Goal: Task Accomplishment & Management: Manage account settings

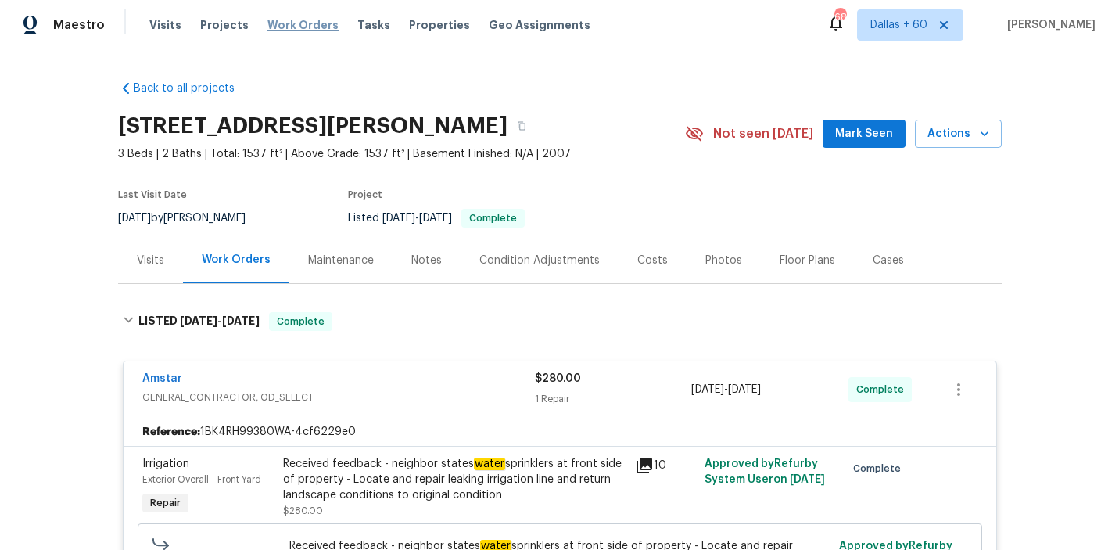
click at [292, 23] on span "Work Orders" at bounding box center [302, 25] width 71 height 16
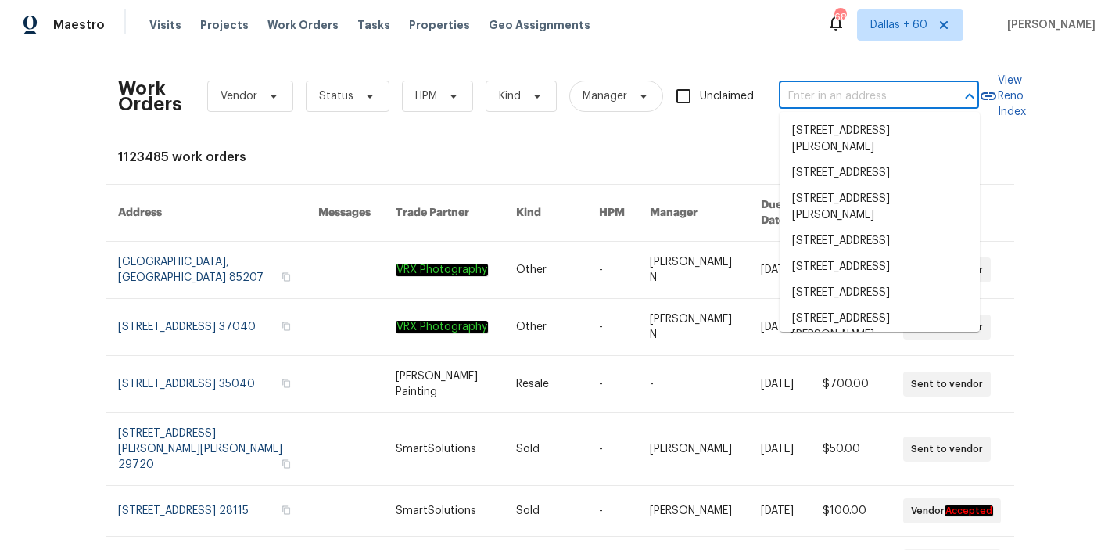
click at [839, 101] on input "text" at bounding box center [857, 96] width 156 height 24
paste input "[STREET_ADDRESS]"
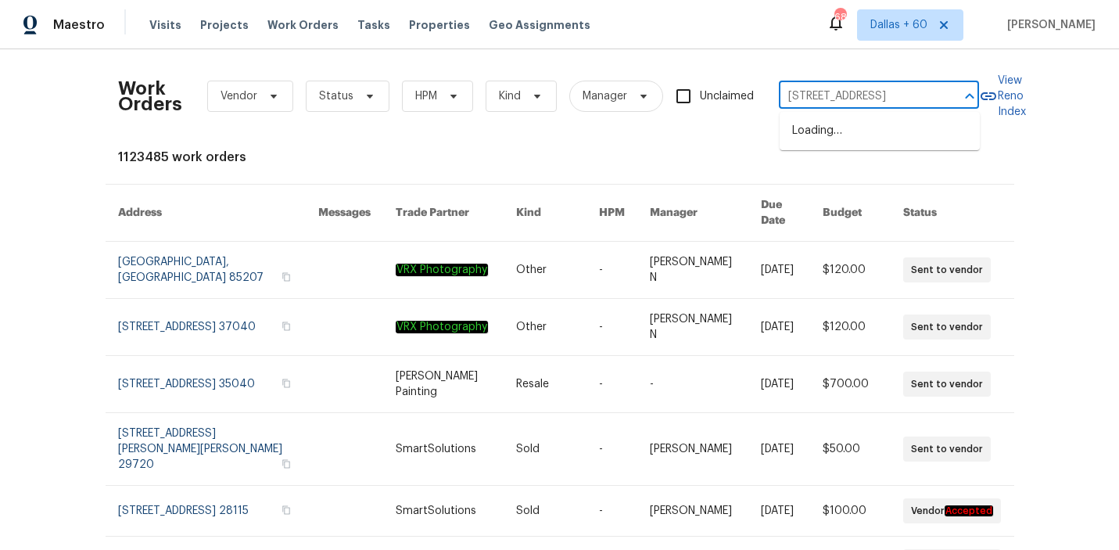
type input "[STREET_ADDRESS]"
click at [849, 135] on li "[STREET_ADDRESS]" at bounding box center [880, 131] width 200 height 26
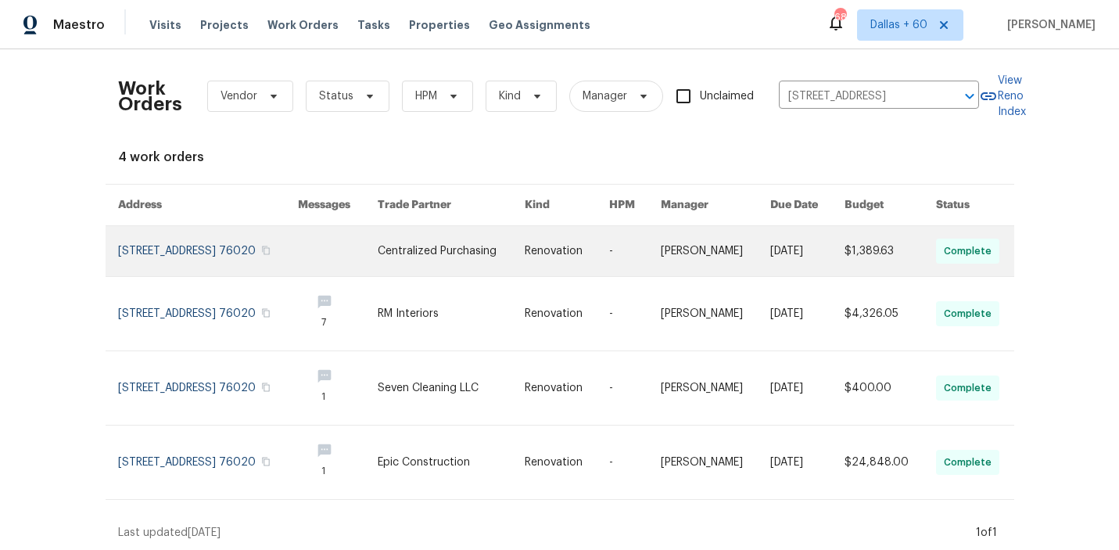
click at [335, 270] on link at bounding box center [337, 251] width 79 height 50
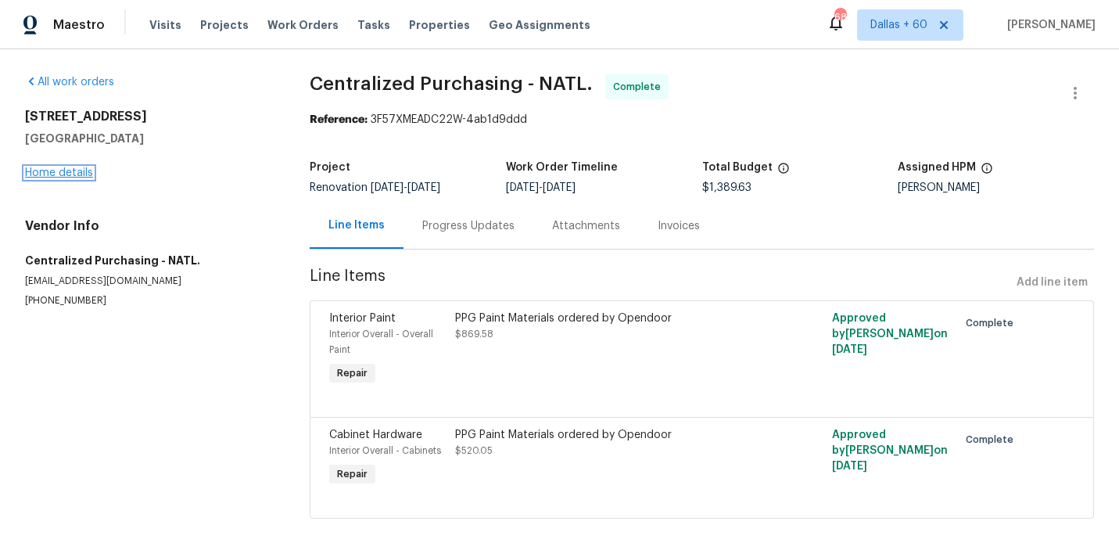
click at [69, 171] on link "Home details" at bounding box center [59, 172] width 68 height 11
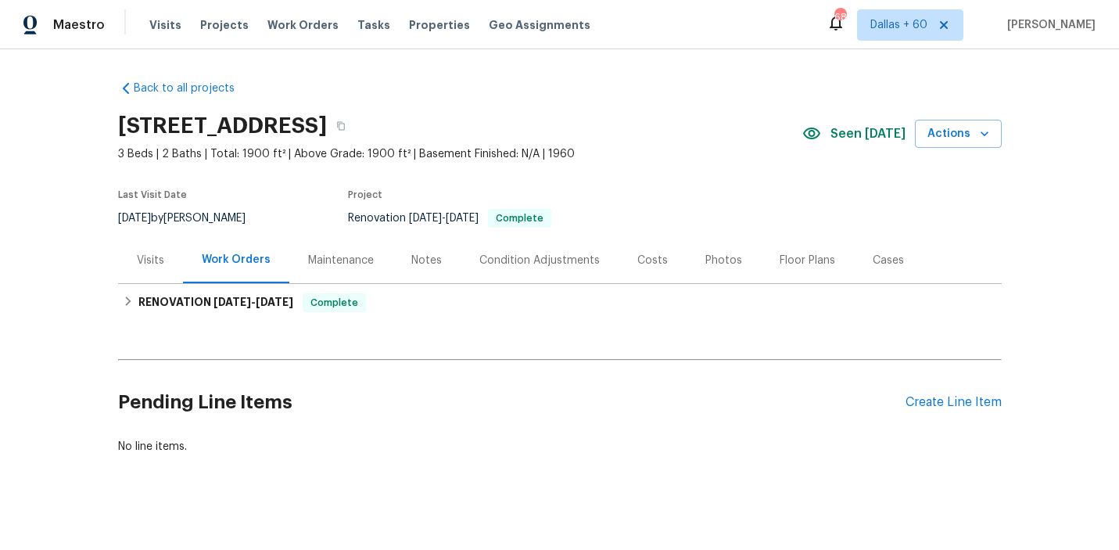
click at [140, 262] on div "Visits" at bounding box center [150, 261] width 27 height 16
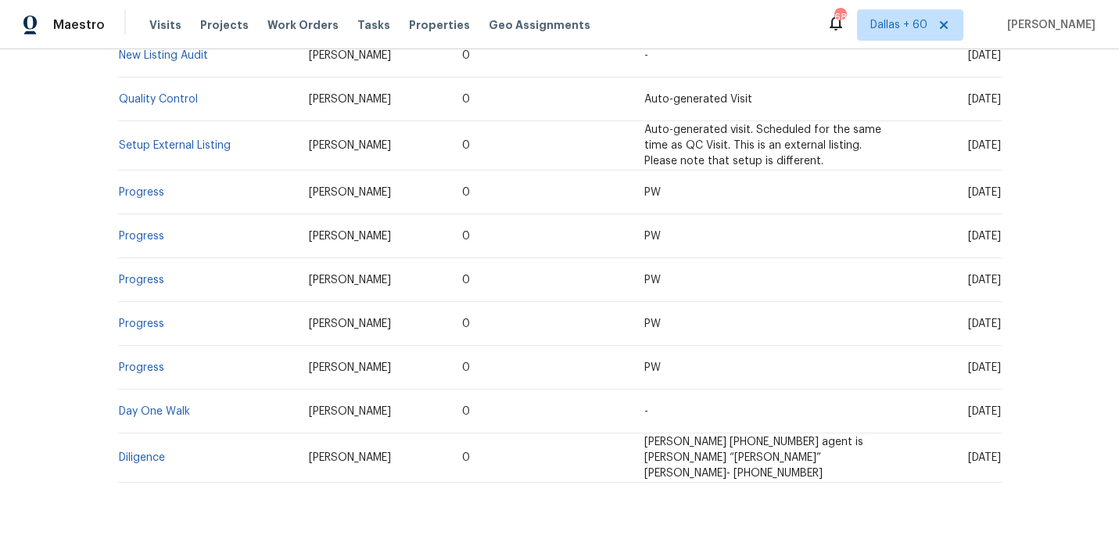
scroll to position [400, 0]
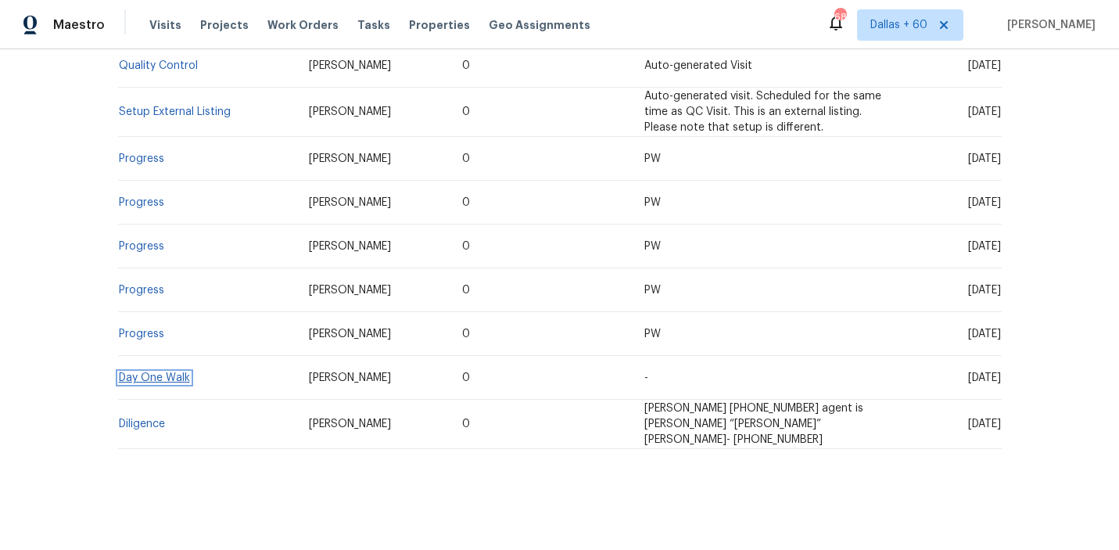
click at [180, 381] on link "Day One Walk" at bounding box center [154, 377] width 71 height 11
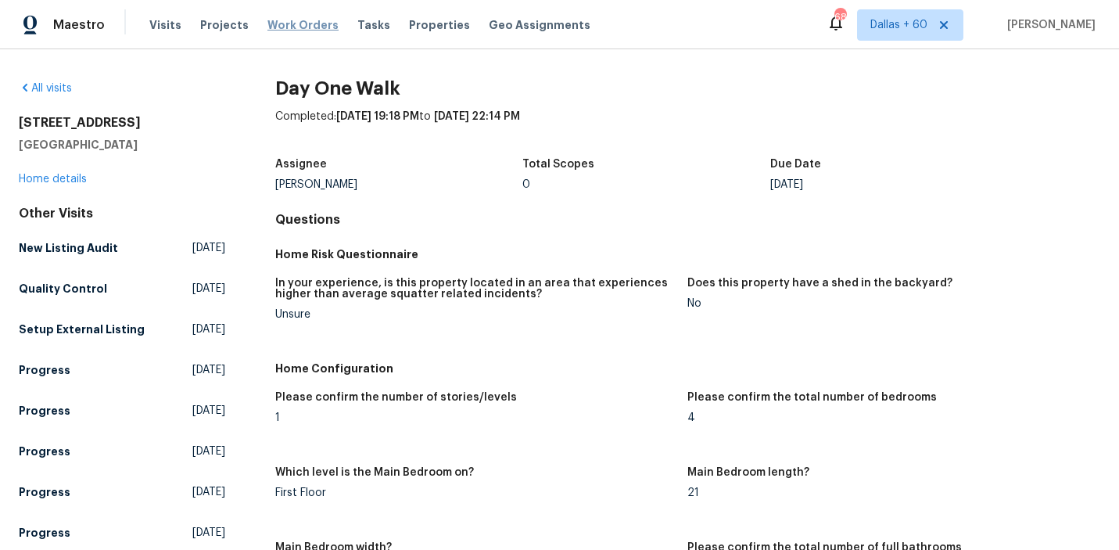
click at [289, 25] on span "Work Orders" at bounding box center [302, 25] width 71 height 16
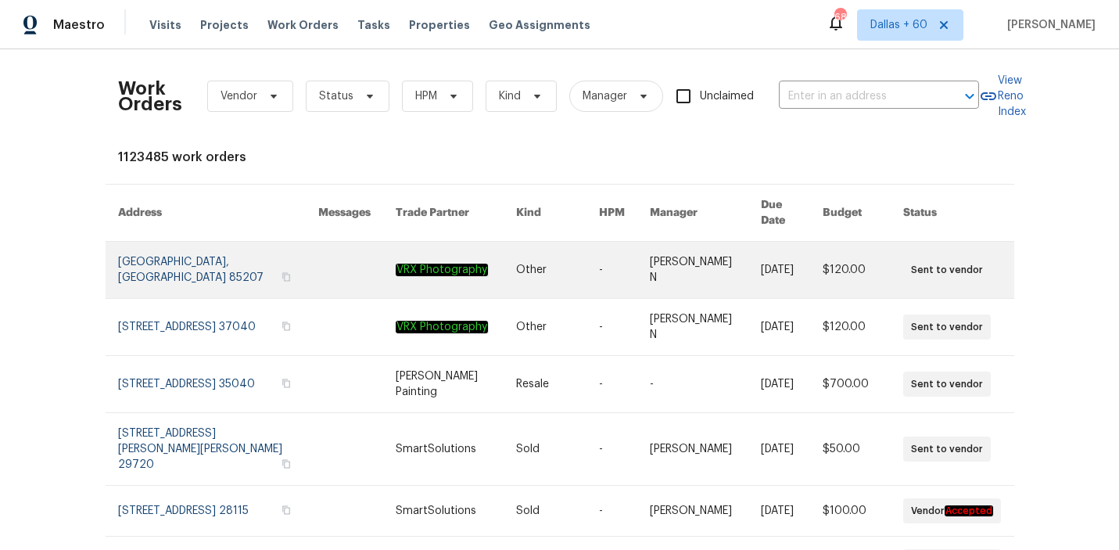
click at [548, 242] on link at bounding box center [557, 270] width 83 height 56
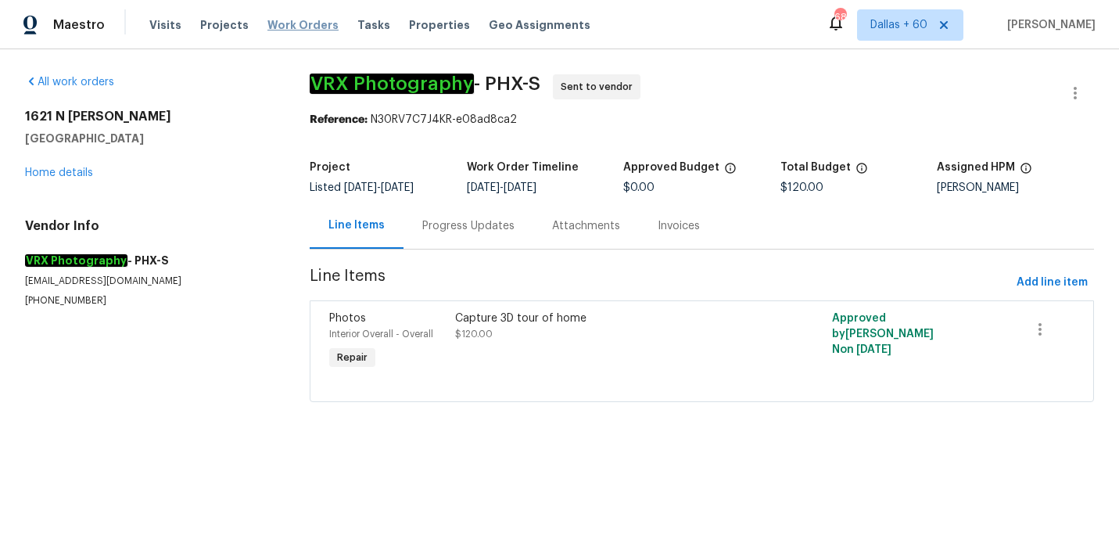
click at [282, 31] on span "Work Orders" at bounding box center [302, 25] width 71 height 16
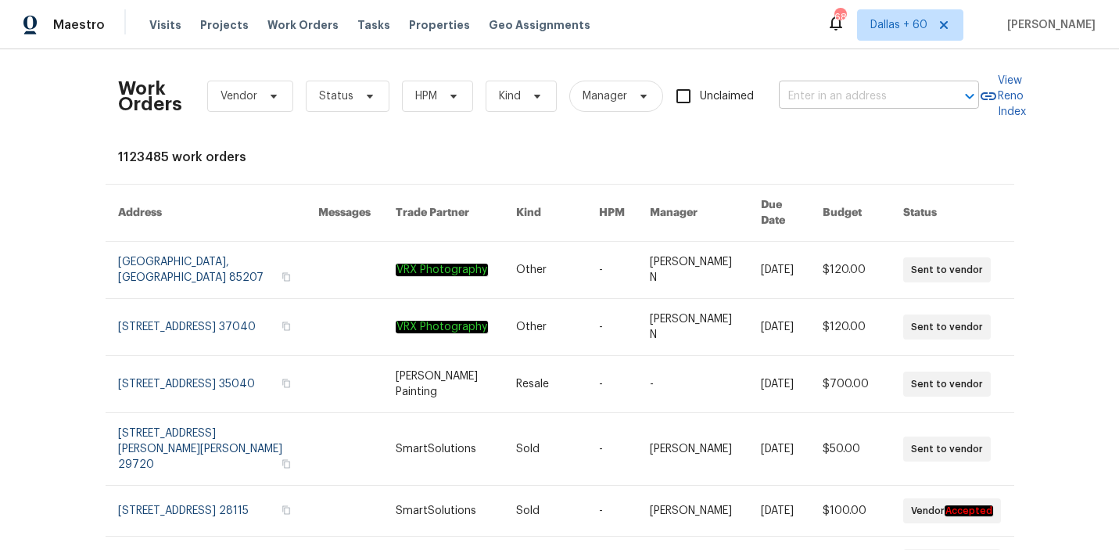
click at [865, 91] on input "text" at bounding box center [857, 96] width 156 height 24
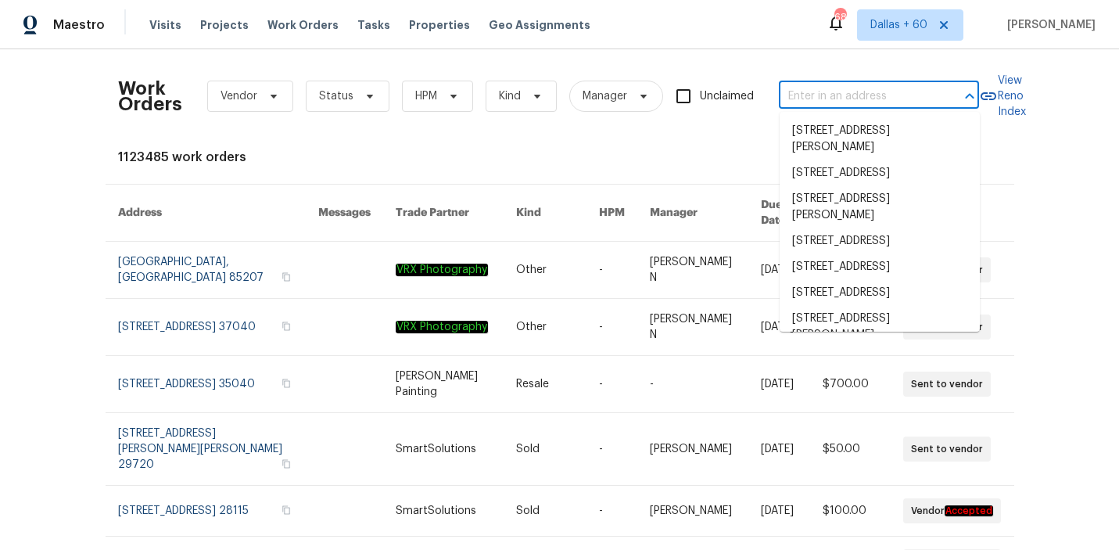
paste input "[STREET_ADDRESS]"
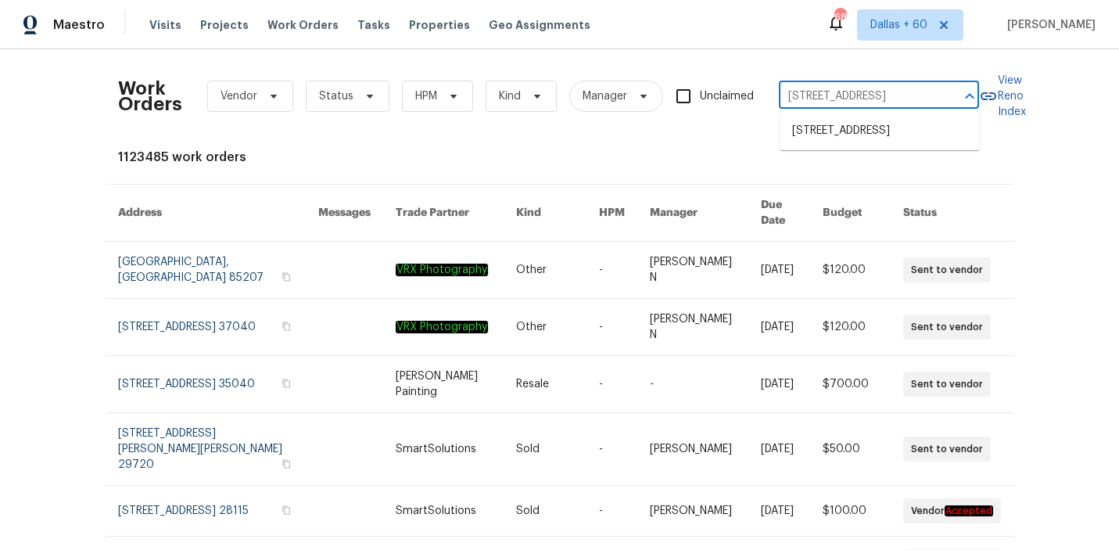
type input "[STREET_ADDRESS]"
click at [872, 139] on li "[STREET_ADDRESS]" at bounding box center [880, 131] width 200 height 26
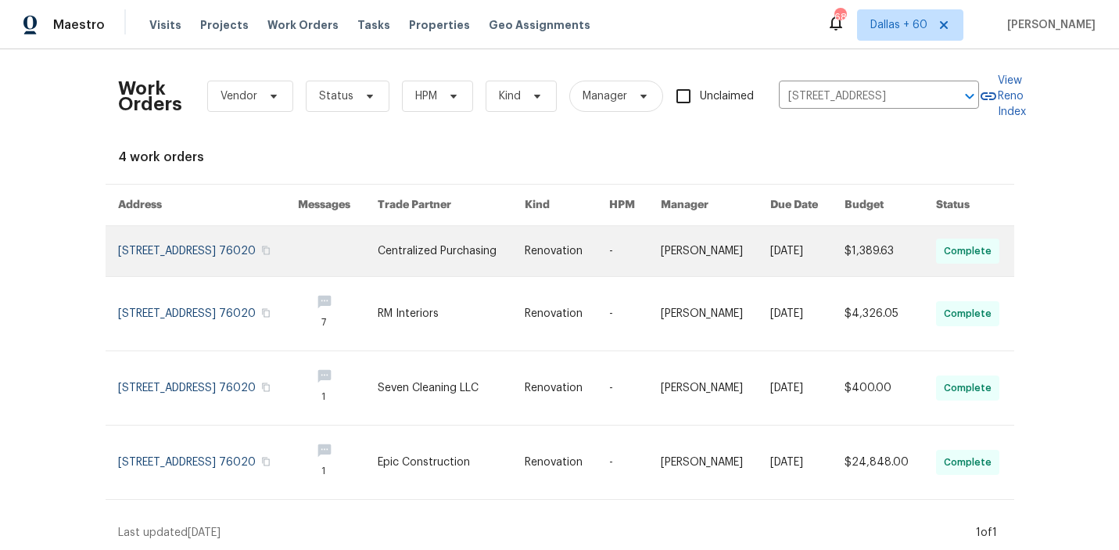
click at [377, 260] on link at bounding box center [337, 251] width 79 height 50
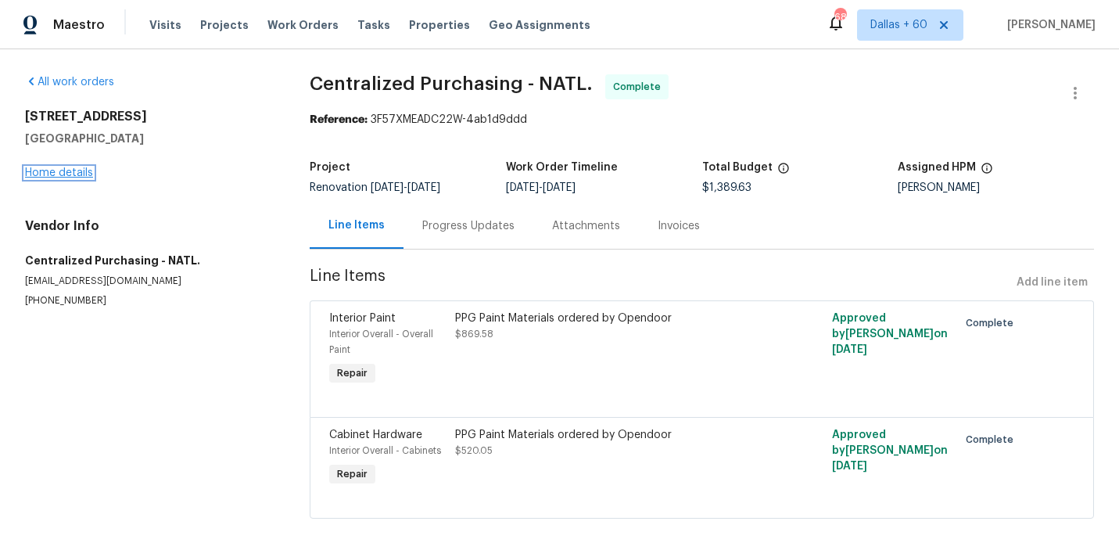
click at [75, 167] on link "Home details" at bounding box center [59, 172] width 68 height 11
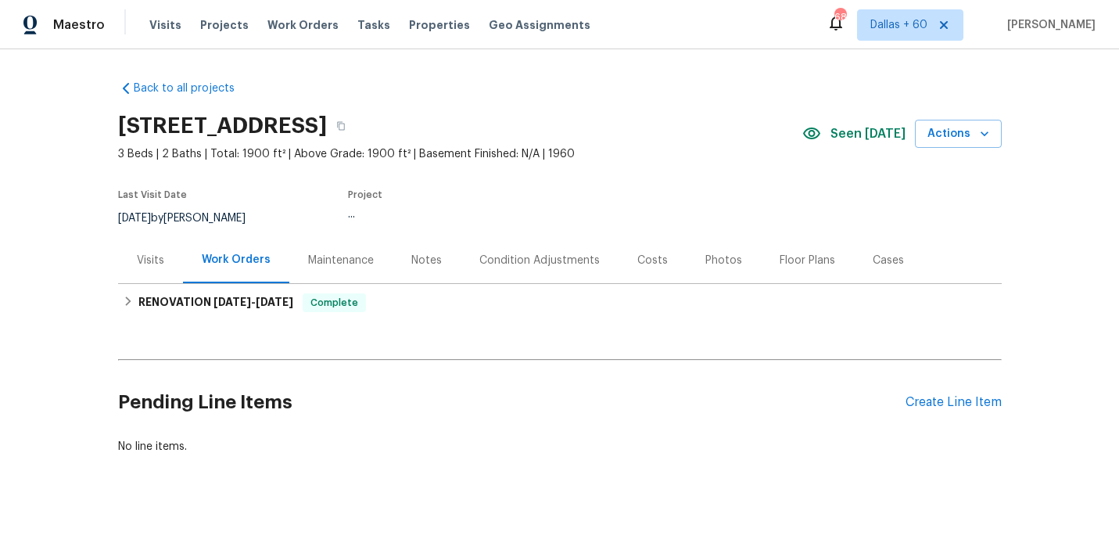
scroll to position [11, 0]
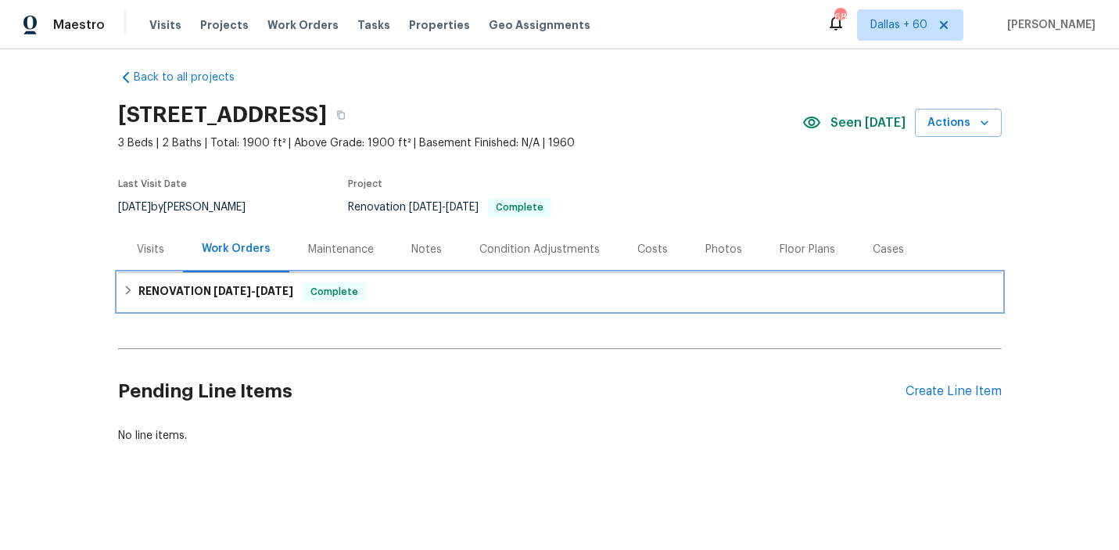
click at [525, 280] on div "RENOVATION [DATE] - [DATE] Complete" at bounding box center [560, 292] width 884 height 38
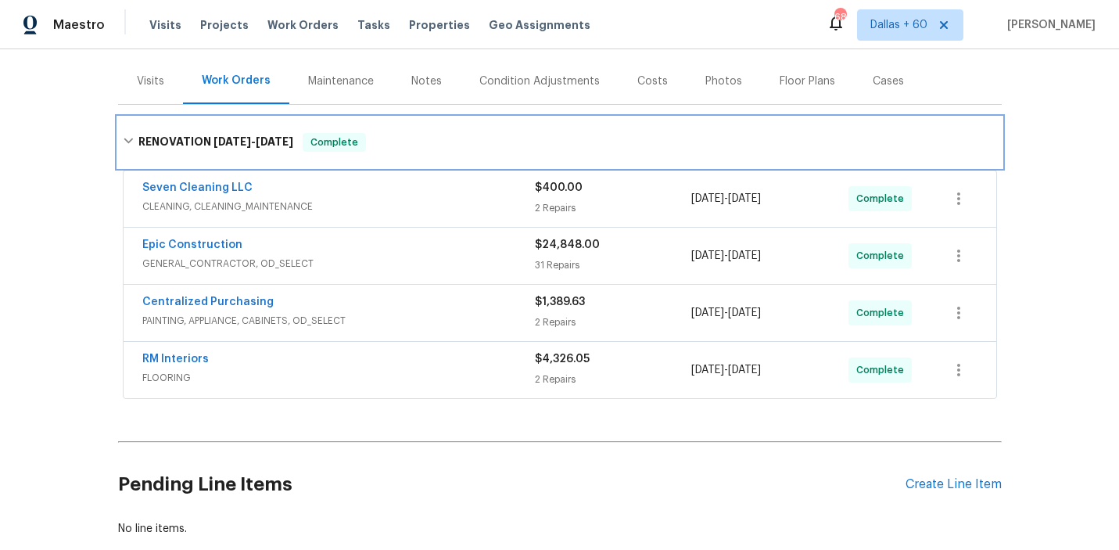
scroll to position [272, 0]
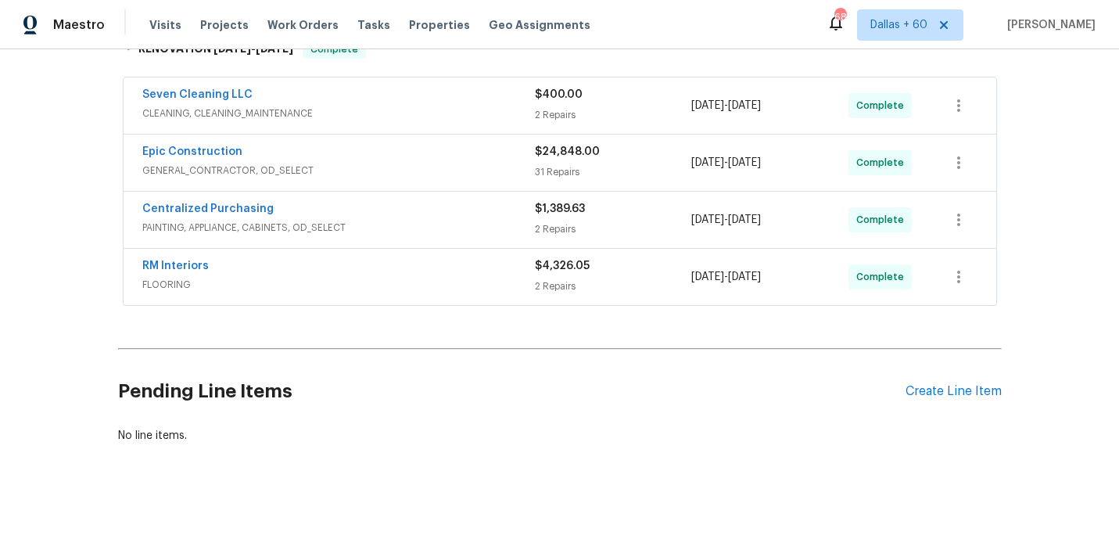
click at [447, 262] on div "RM Interiors" at bounding box center [338, 267] width 393 height 19
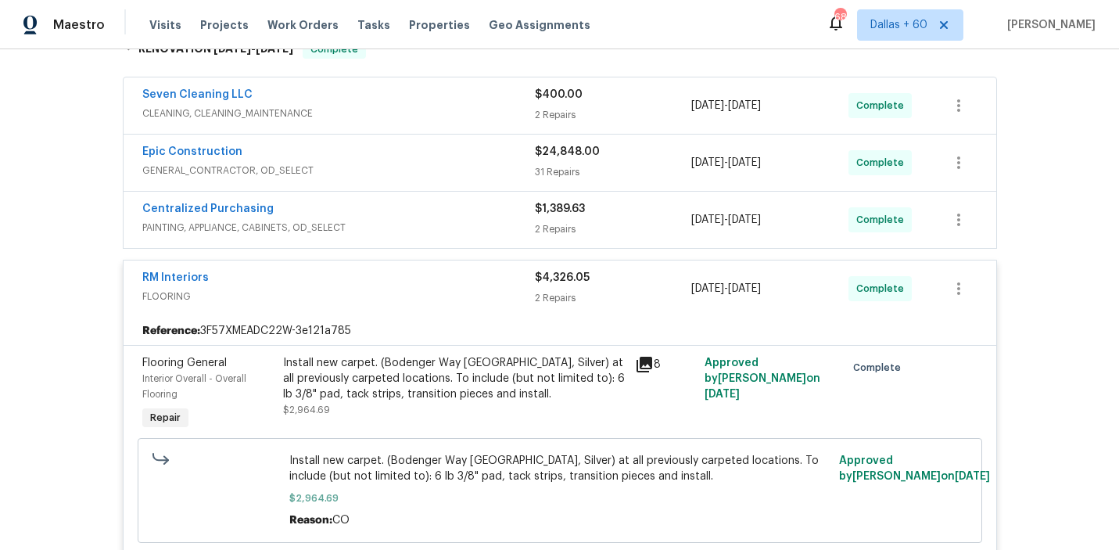
click at [438, 224] on span "PAINTING, APPLIANCE, CABINETS, OD_SELECT" at bounding box center [338, 228] width 393 height 16
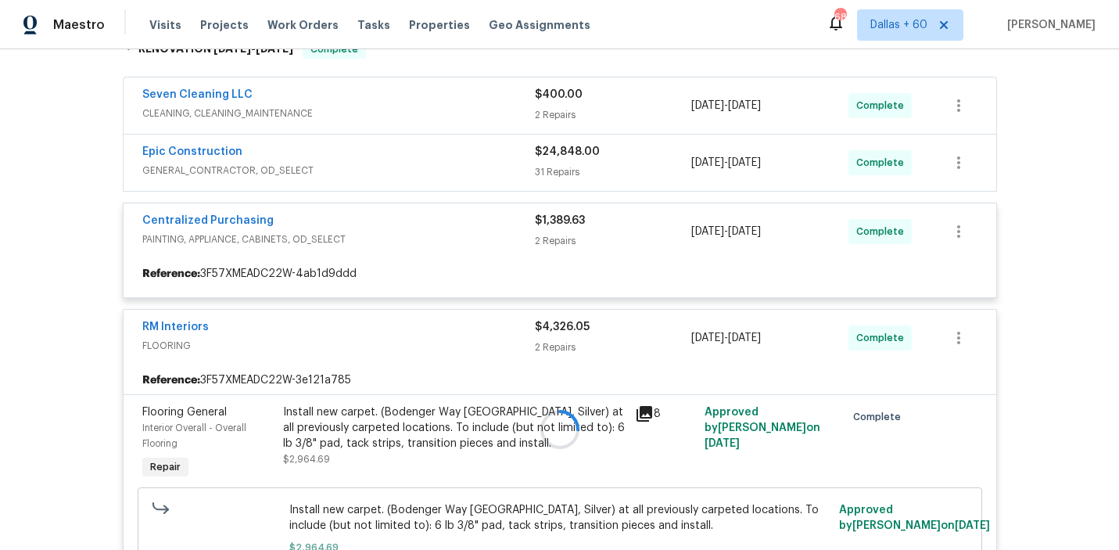
scroll to position [221, 0]
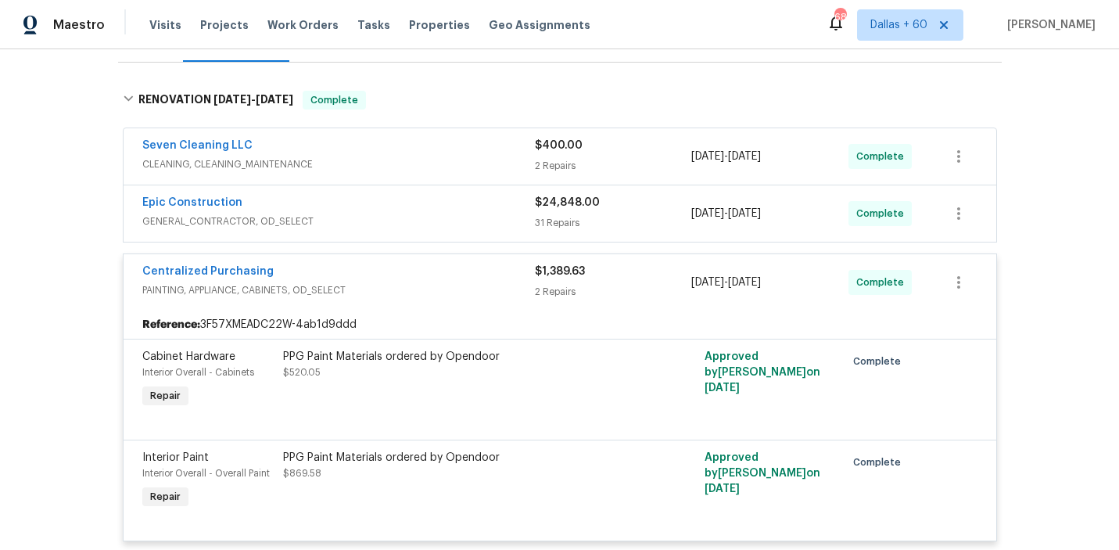
click at [437, 214] on span "GENERAL_CONTRACTOR, OD_SELECT" at bounding box center [338, 221] width 393 height 16
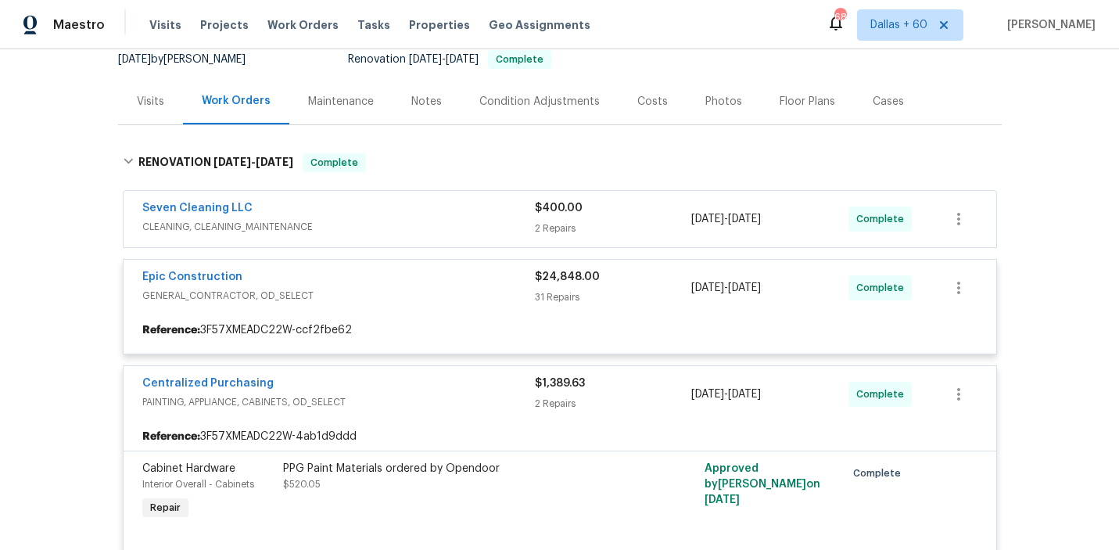
scroll to position [158, 0]
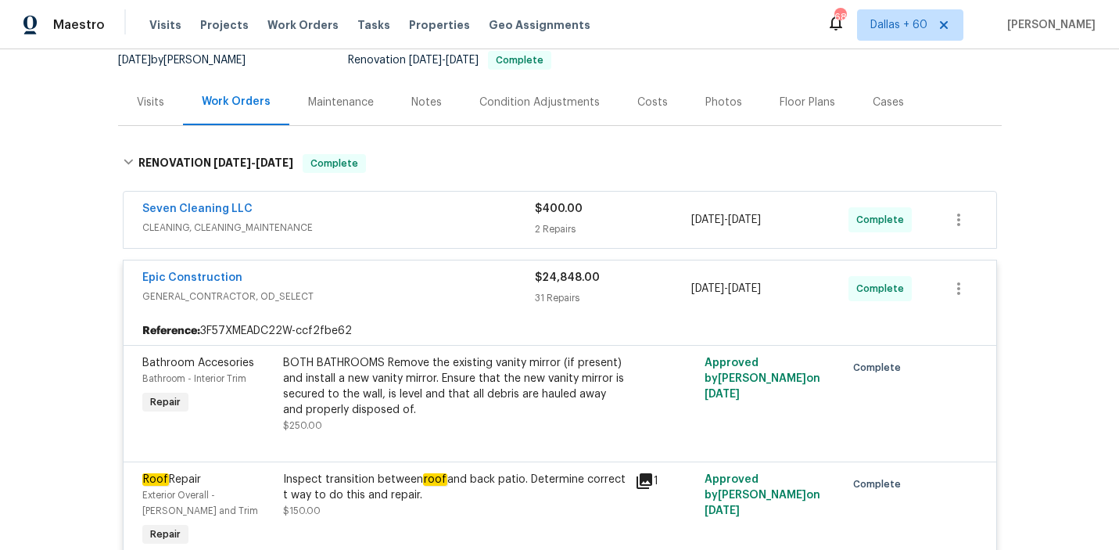
click at [421, 216] on div "Seven Cleaning LLC" at bounding box center [338, 210] width 393 height 19
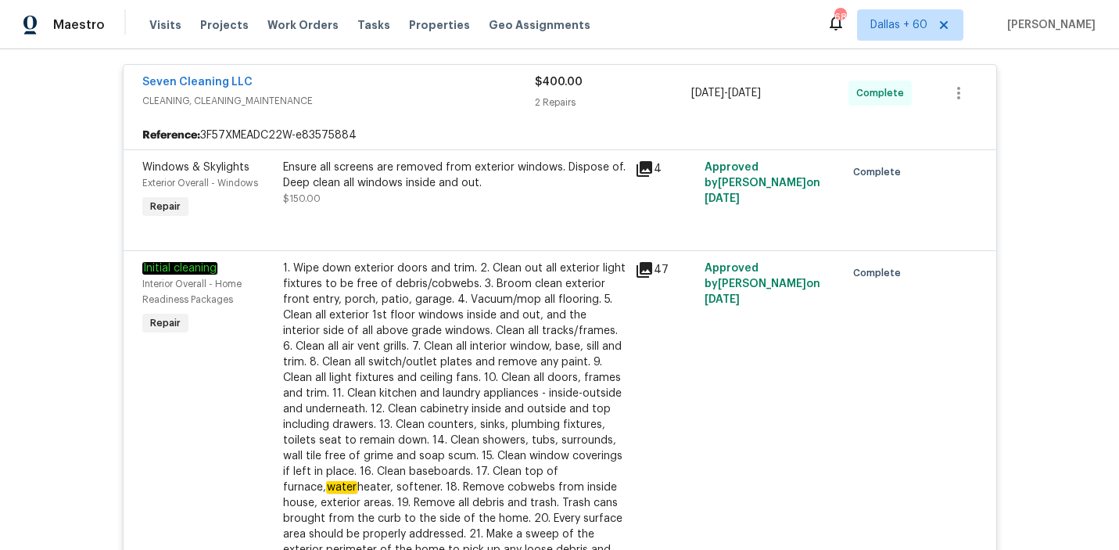
scroll to position [2678, 0]
